Goal: Transaction & Acquisition: Purchase product/service

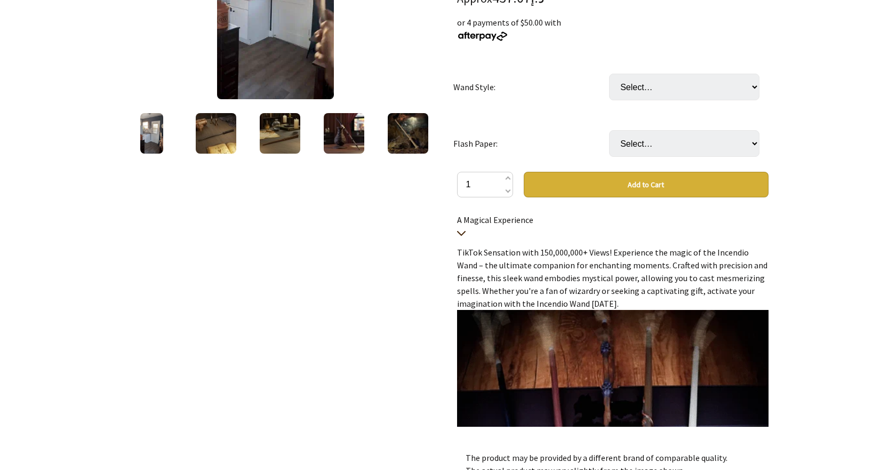
scroll to position [267, 0]
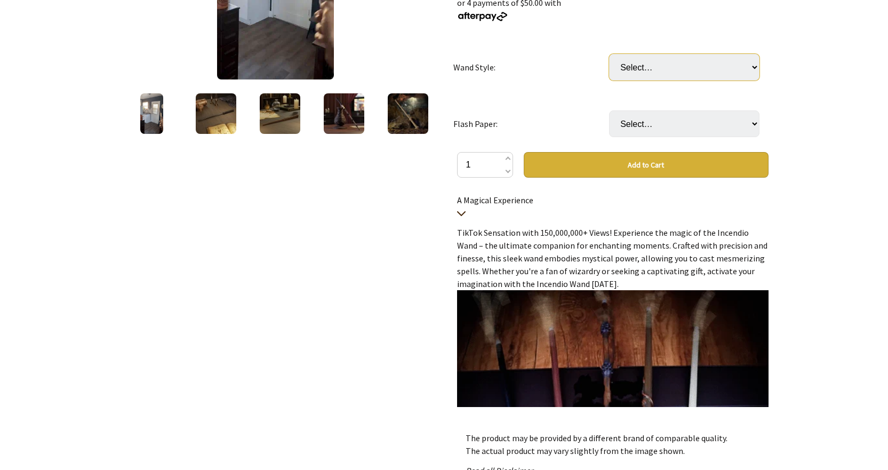
click at [738, 66] on select "Select… Fire Spit Harry Potter Fire Spit Voldemort Firebreathing Dumbledore Fir…" at bounding box center [684, 67] width 150 height 27
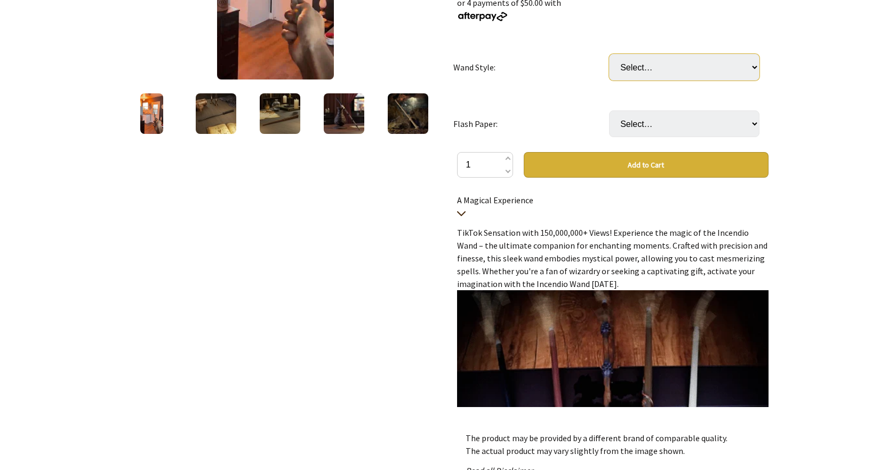
select select "Fire Spit [PERSON_NAME]"
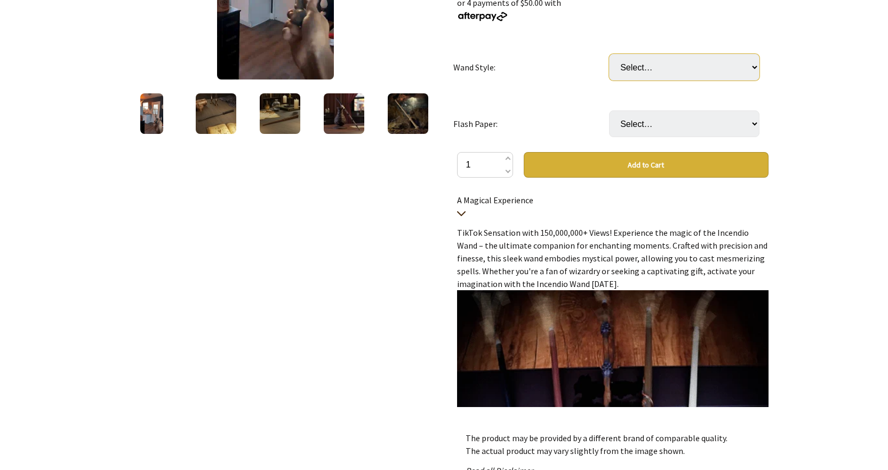
click at [609, 54] on select "Select… Fire Spit Harry Potter Fire Spit Voldemort Firebreathing Dumbledore Fir…" at bounding box center [684, 67] width 150 height 27
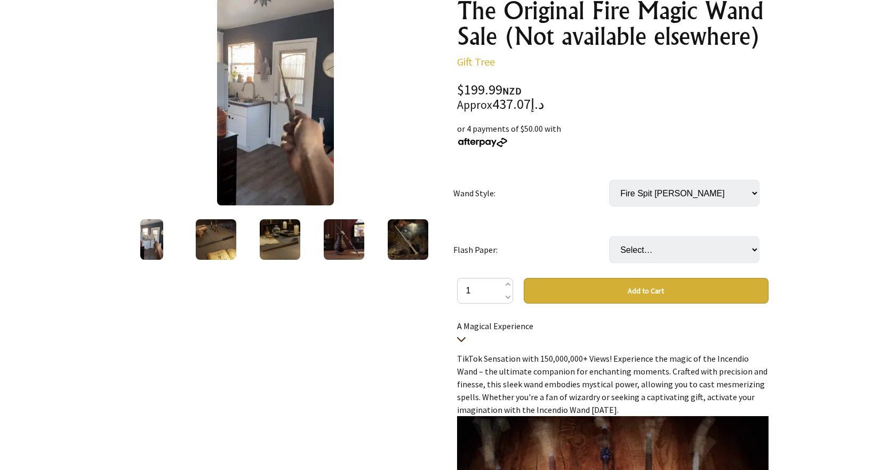
scroll to position [160, 0]
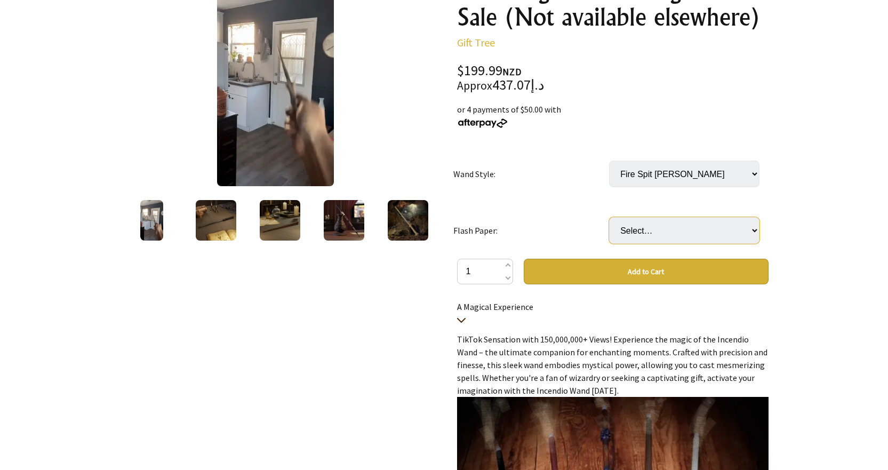
click at [723, 225] on select "Select… 200 times Consumable papers (+ $19.99) 10x10 size paper (+ $0.50)" at bounding box center [684, 230] width 150 height 27
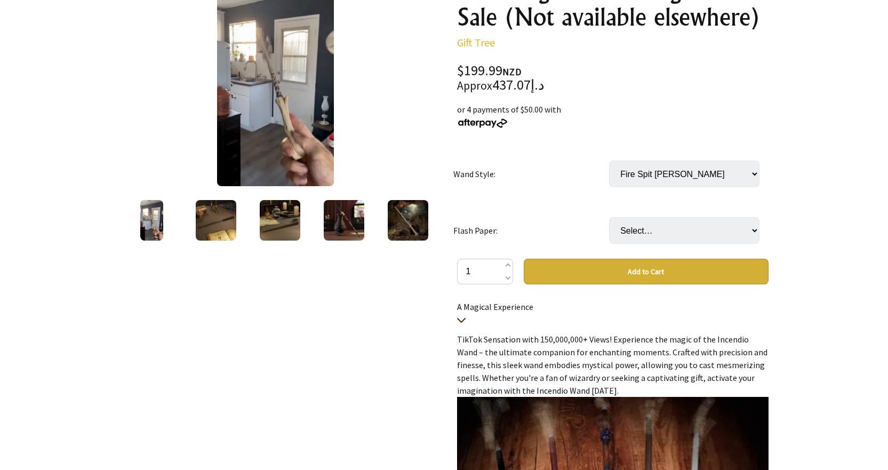
click at [796, 163] on div at bounding box center [444, 352] width 888 height 815
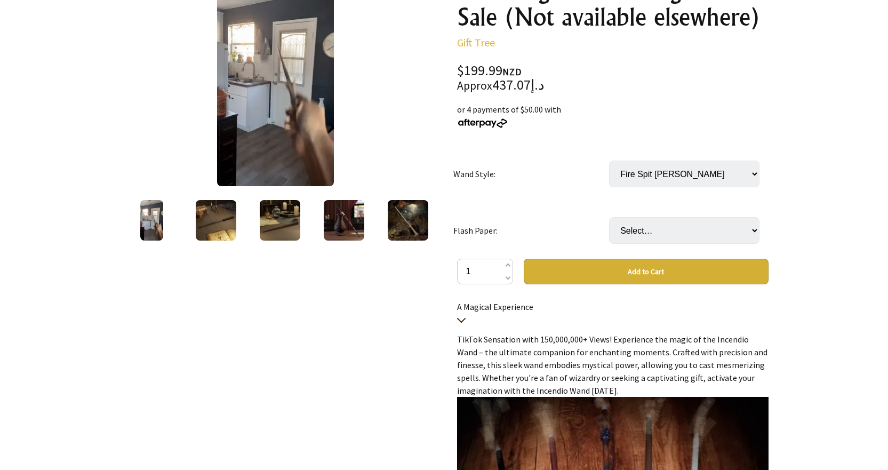
scroll to position [0, 0]
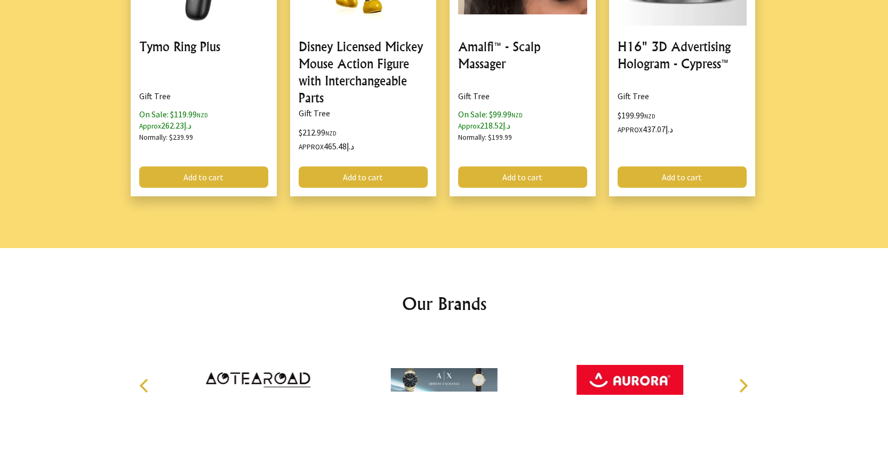
scroll to position [1290, 0]
